Goal: Book appointment/travel/reservation

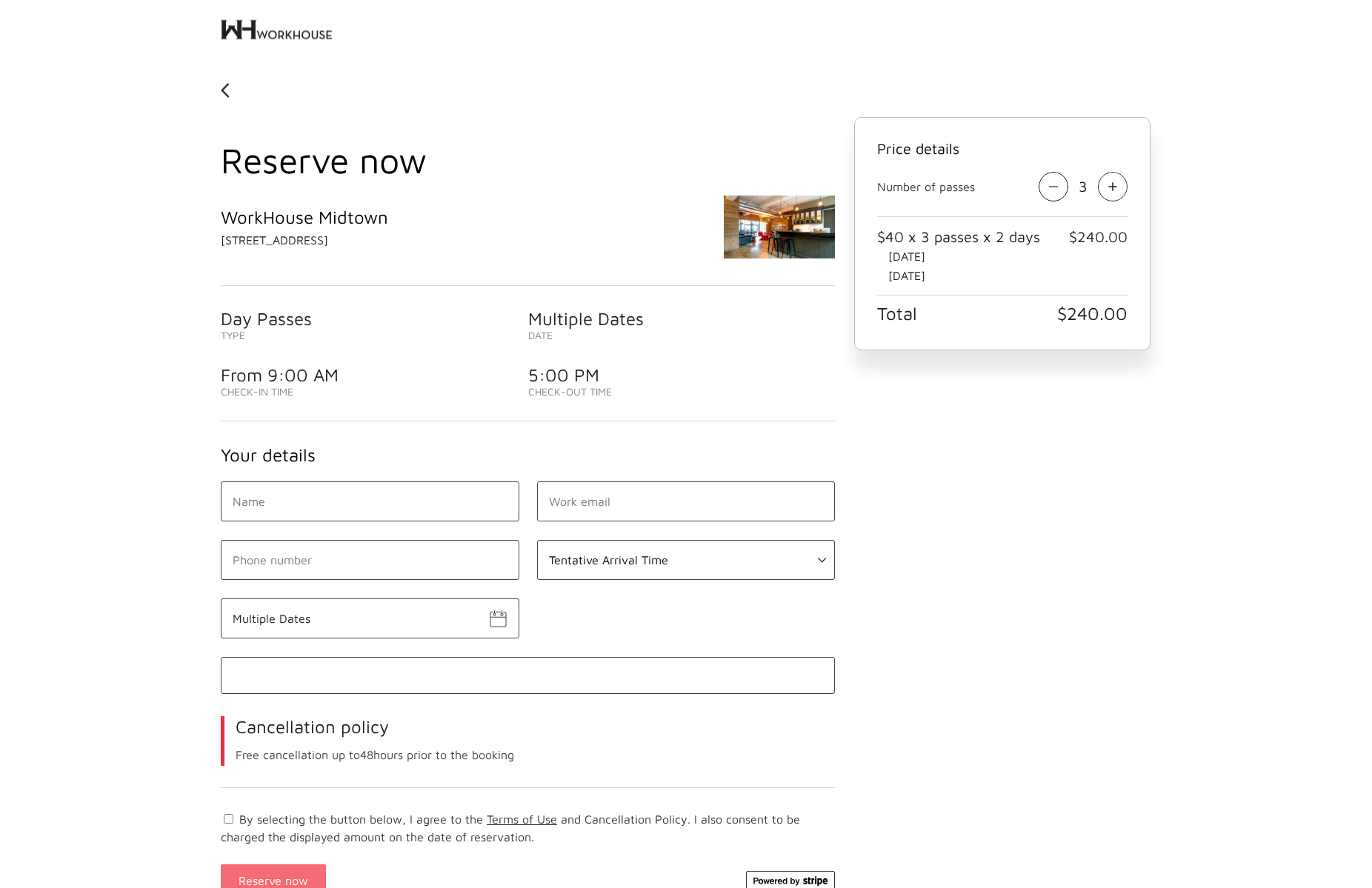
scroll to position [146, 0]
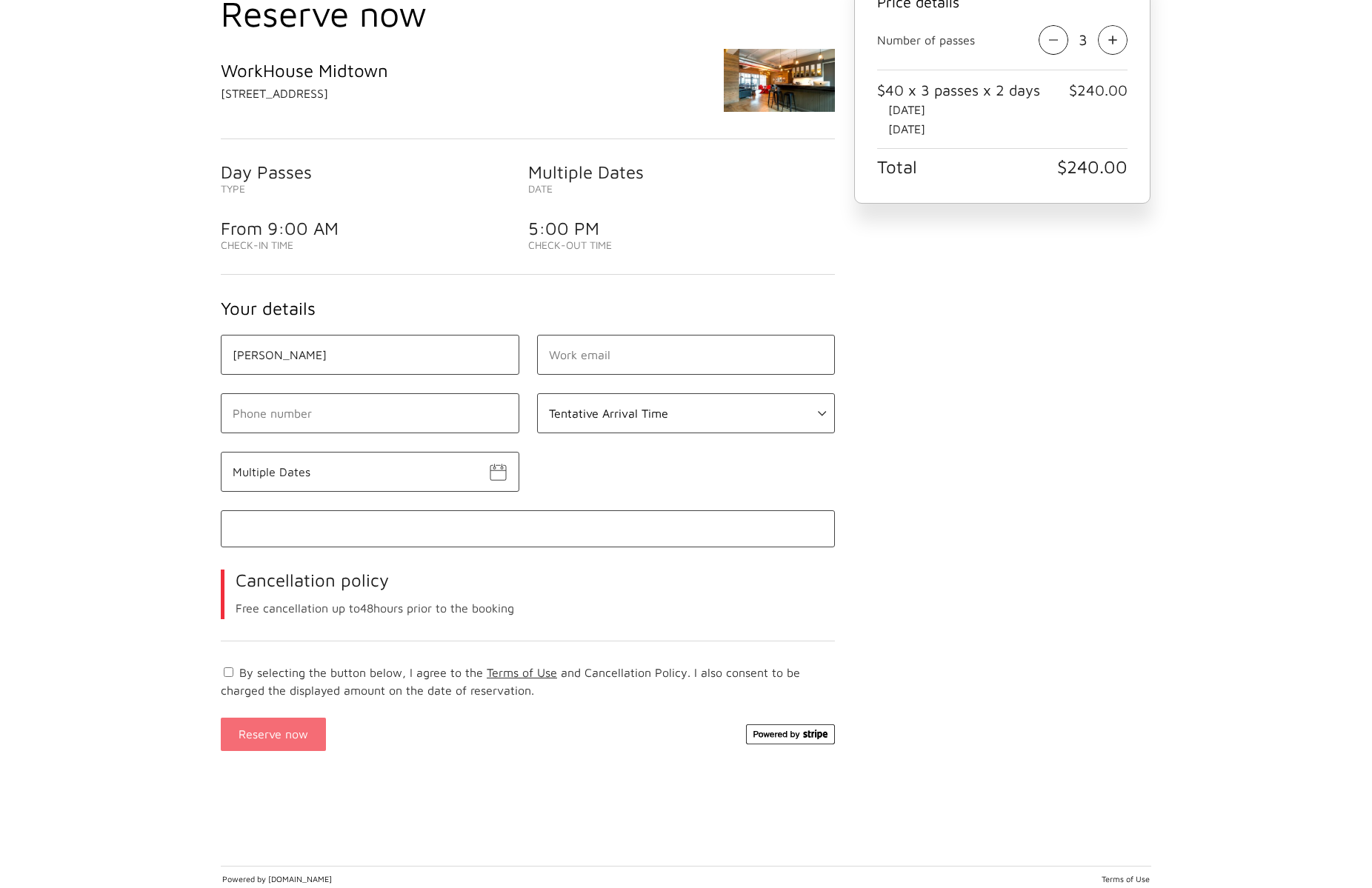
type input "[PERSON_NAME]"
drag, startPoint x: 587, startPoint y: 352, endPoint x: 514, endPoint y: 351, distance: 73.0
click at [515, 352] on div "[PERSON_NAME] Please enter a valid email. Tentative Arrival Time 09:00 AM 09:30…" at bounding box center [527, 555] width 632 height 442
click at [495, 348] on input "[PERSON_NAME]" at bounding box center [370, 355] width 299 height 40
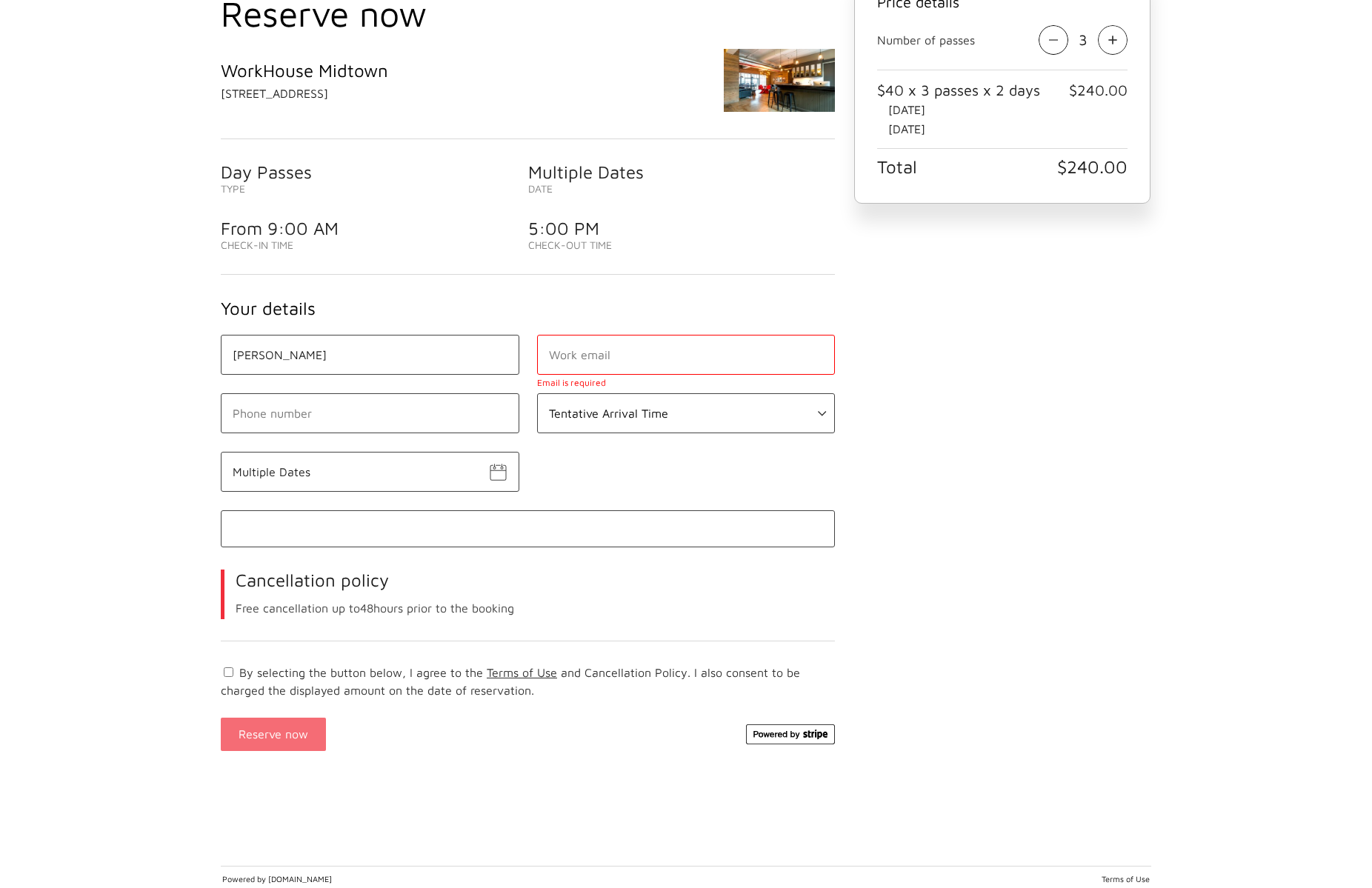
click at [494, 357] on input "[PERSON_NAME]" at bounding box center [370, 355] width 299 height 40
type input "[PERSON_NAME]"
click at [772, 349] on input "email" at bounding box center [686, 355] width 299 height 40
type input "[EMAIL_ADDRESS][DOMAIN_NAME]"
select select "09:00 AM"
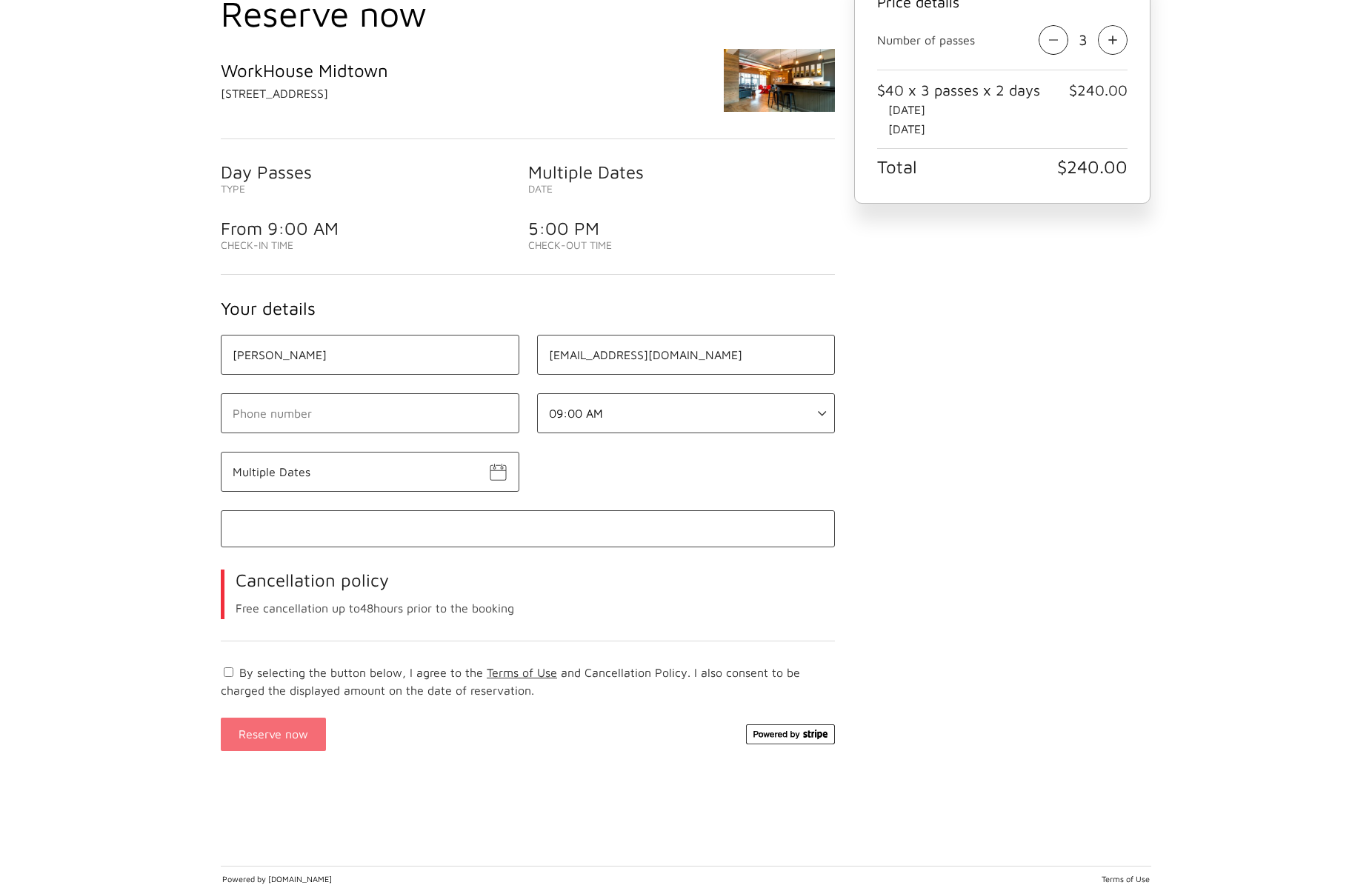
click at [412, 424] on input "text" at bounding box center [370, 413] width 299 height 40
type input "[PHONE_NUMBER]"
click at [414, 484] on input "Multiple Dates" at bounding box center [370, 472] width 299 height 40
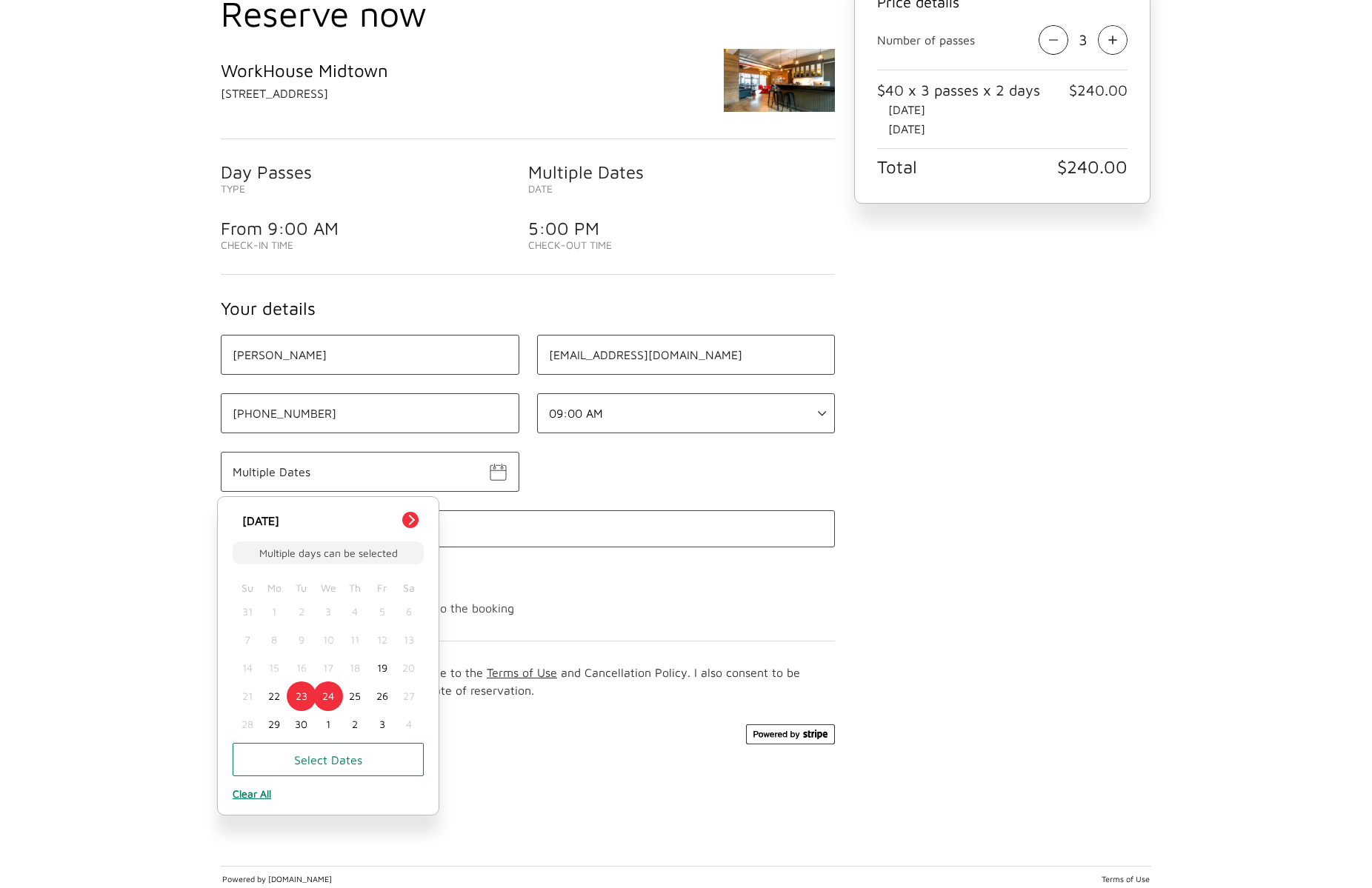
click at [602, 477] on div "[PERSON_NAME] [EMAIL_ADDRESS][DOMAIN_NAME] [PHONE_NUMBER] Tentative Arrival Tim…" at bounding box center [527, 555] width 632 height 442
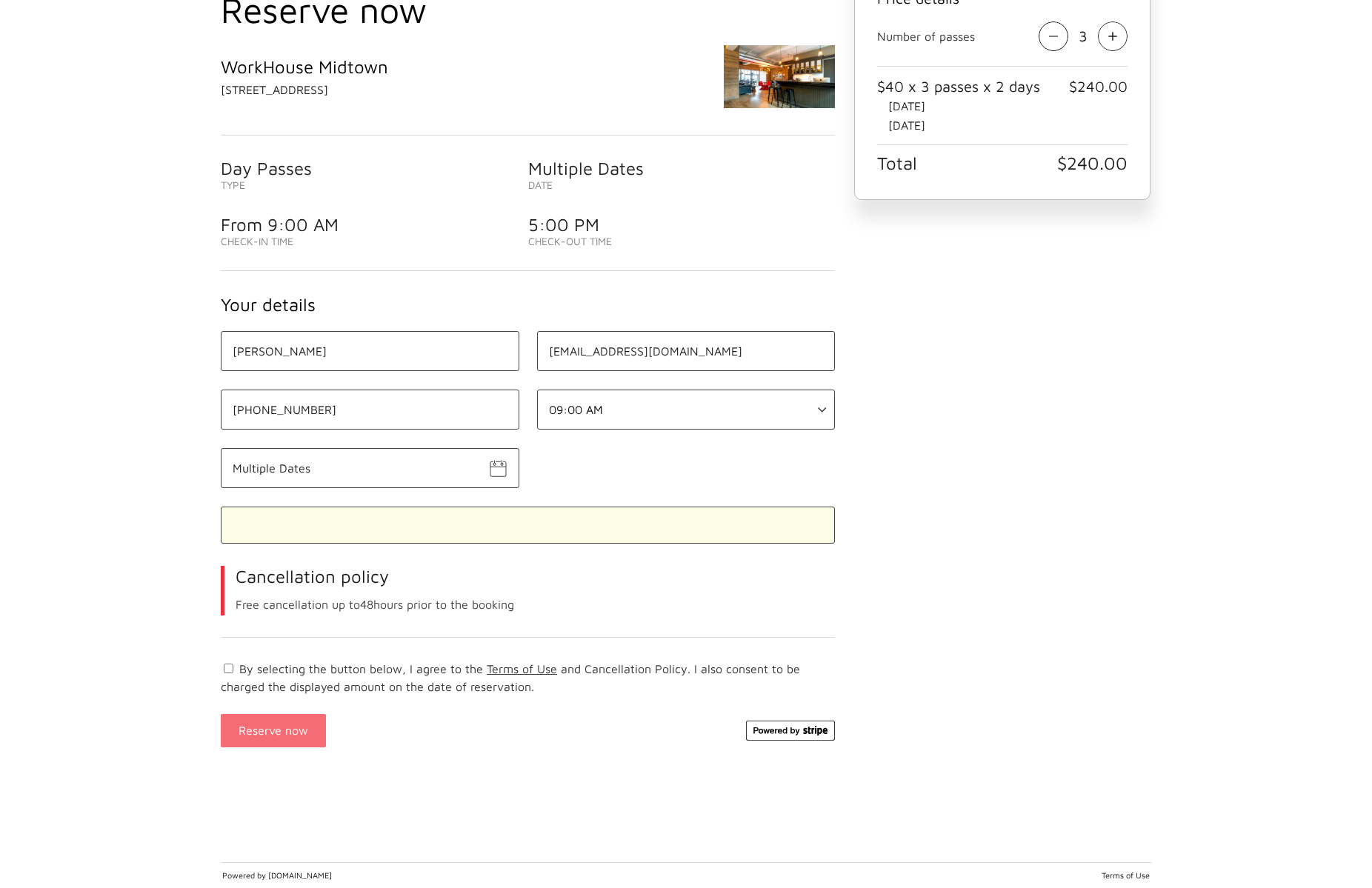
scroll to position [151, 0]
click at [232, 669] on label "By selecting the button below, I agree to the Terms of Use and Cancellation Pol…" at bounding box center [510, 678] width 579 height 32
click at [232, 669] on input "By selecting the button below, I agree to the Terms of Use and Cancellation Pol…" at bounding box center [228, 668] width 10 height 10
checkbox input "true"
click at [308, 722] on button "Reserve now" at bounding box center [273, 730] width 105 height 33
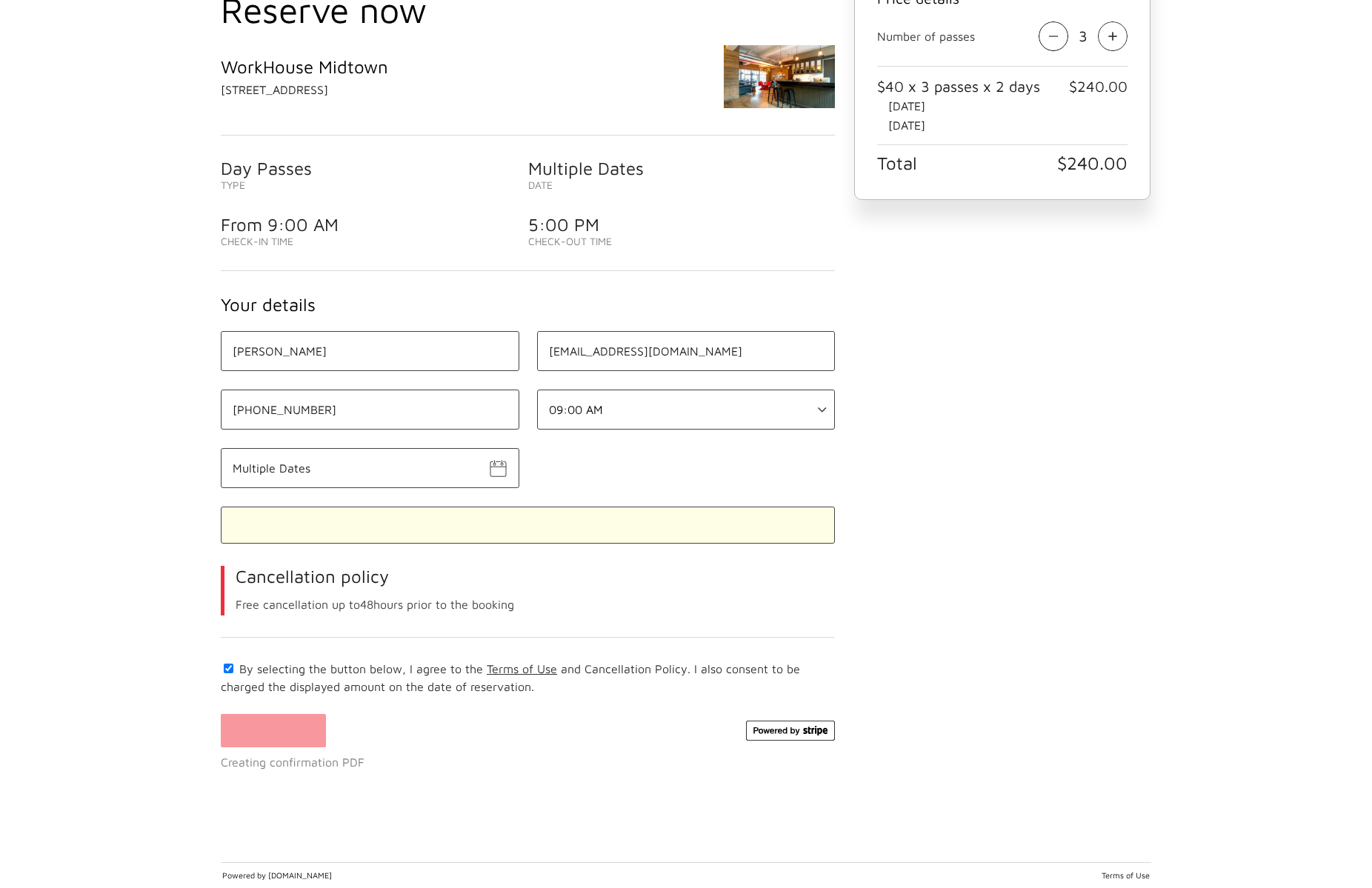
select select "09:00 AM"
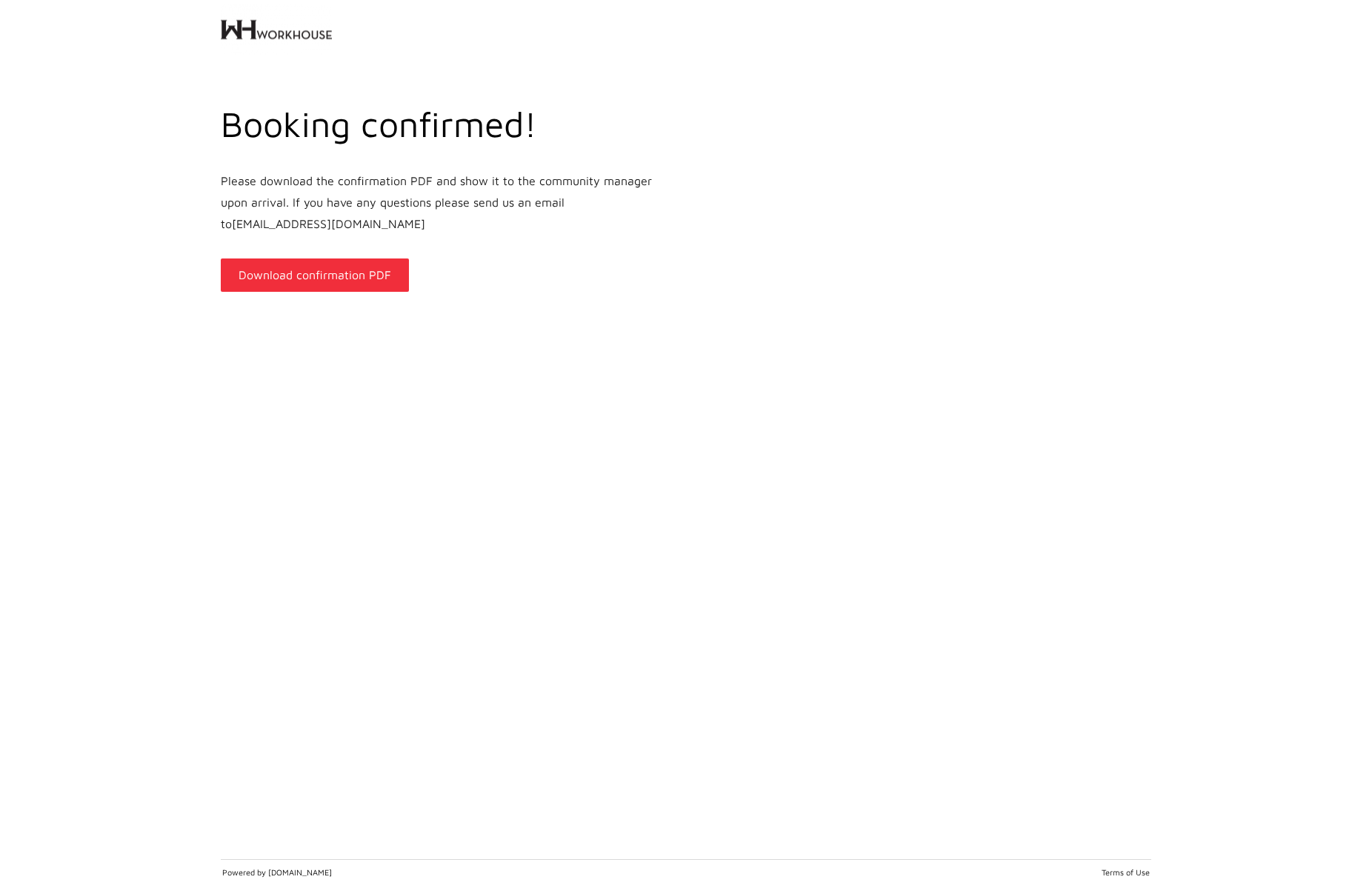
scroll to position [0, 0]
click at [372, 271] on link "Download confirmation PDF" at bounding box center [315, 275] width 188 height 33
